Goal: Task Accomplishment & Management: Use online tool/utility

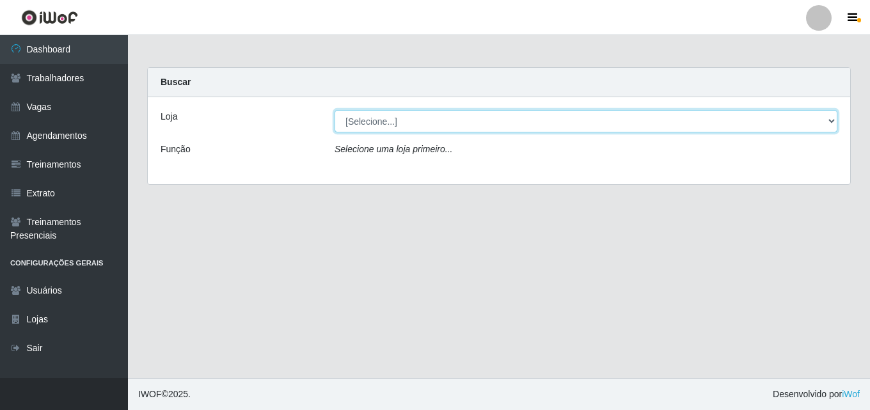
click at [439, 122] on select "[Selecione...] Chinatown Sushimi - [GEOGRAPHIC_DATA]" at bounding box center [585, 121] width 503 height 22
select select "357"
click at [334, 110] on select "[Selecione...] Chinatown Sushimi - [GEOGRAPHIC_DATA]" at bounding box center [585, 121] width 503 height 22
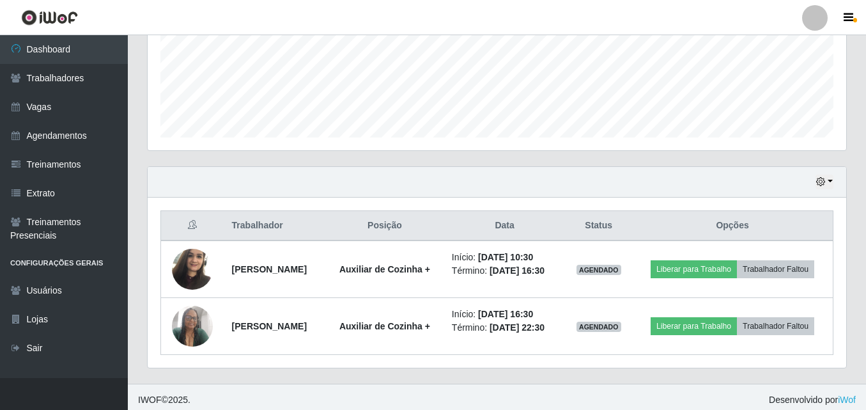
scroll to position [325, 0]
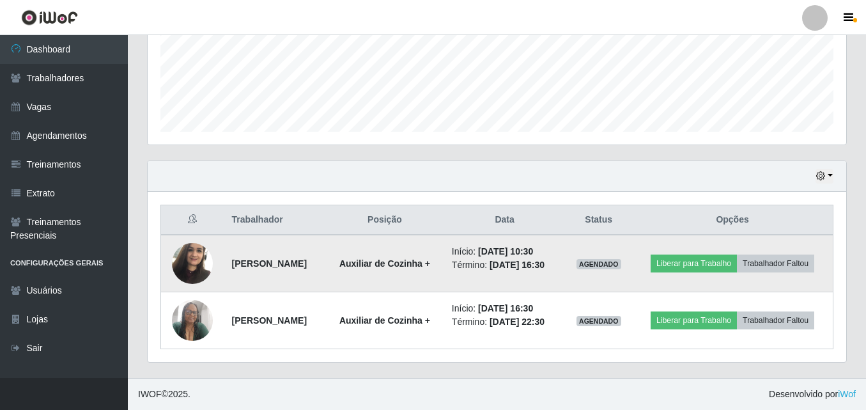
click at [190, 251] on img at bounding box center [192, 263] width 41 height 54
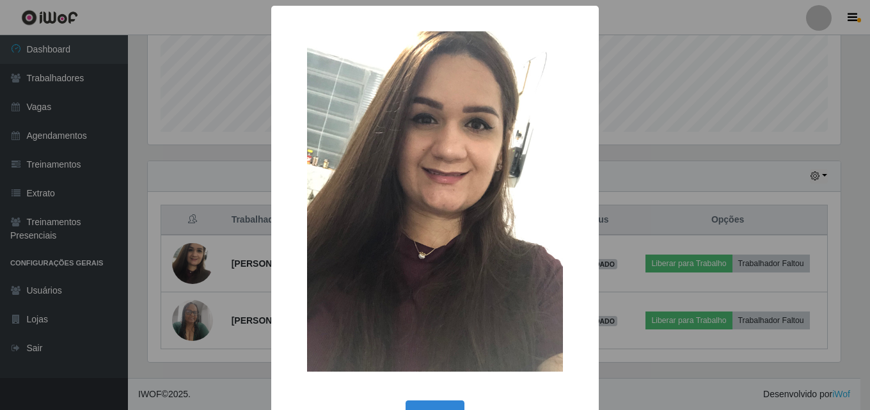
click at [150, 189] on div "× OK Cancel" at bounding box center [435, 205] width 870 height 410
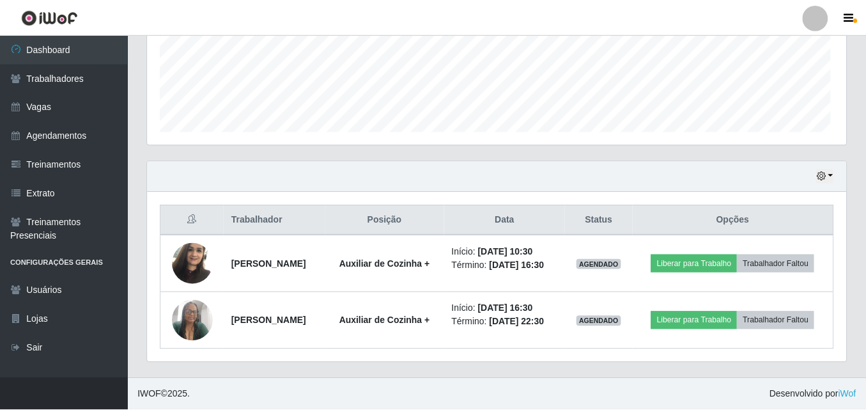
scroll to position [265, 699]
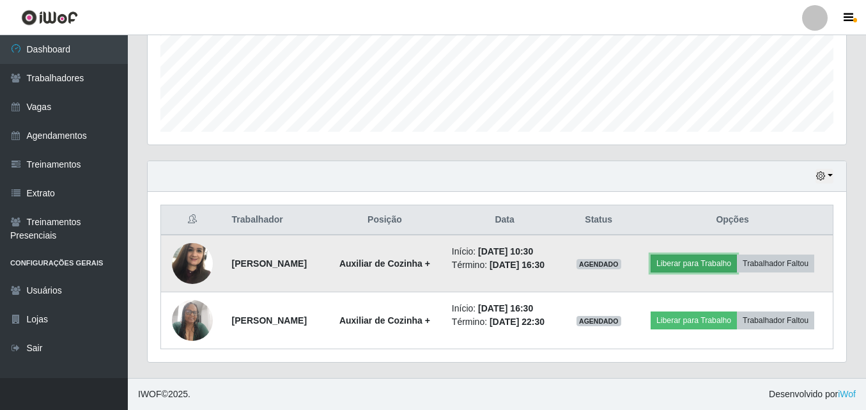
click at [683, 265] on button "Liberar para Trabalho" at bounding box center [694, 263] width 86 height 18
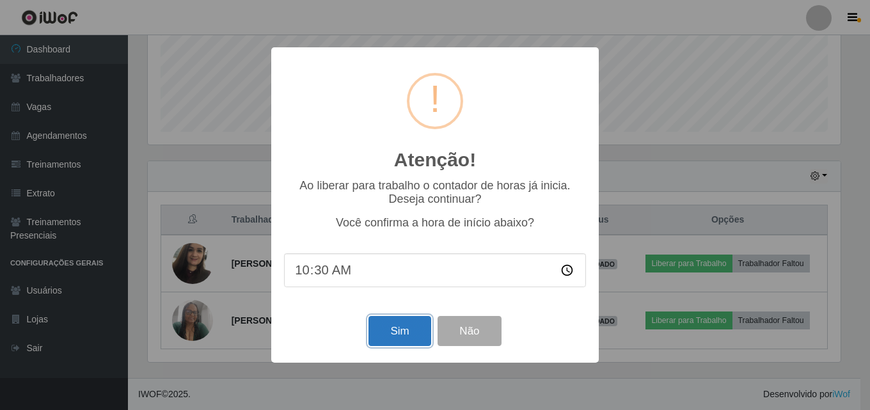
click at [394, 337] on button "Sim" at bounding box center [399, 331] width 62 height 30
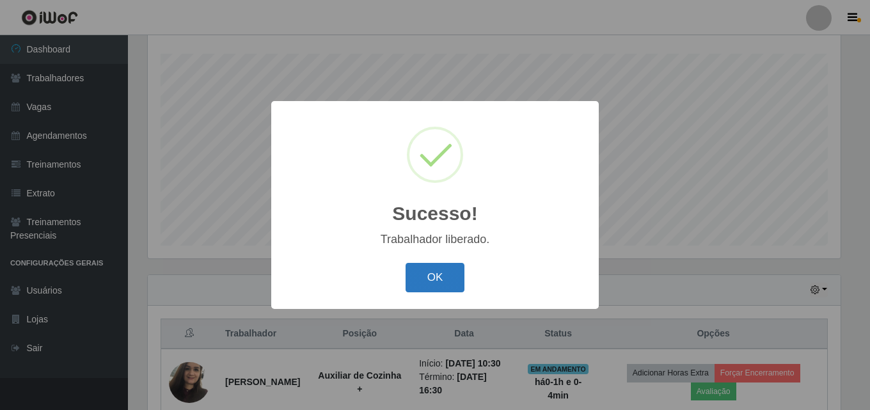
click at [437, 271] on button "OK" at bounding box center [434, 278] width 59 height 30
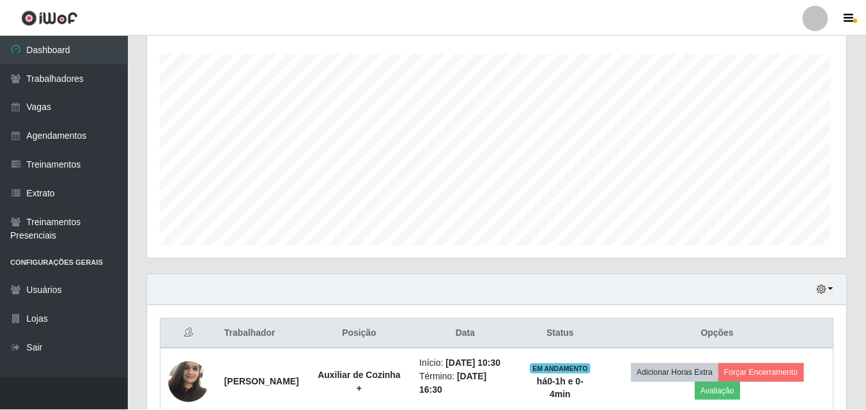
scroll to position [265, 699]
